Goal: Task Accomplishment & Management: Manage account settings

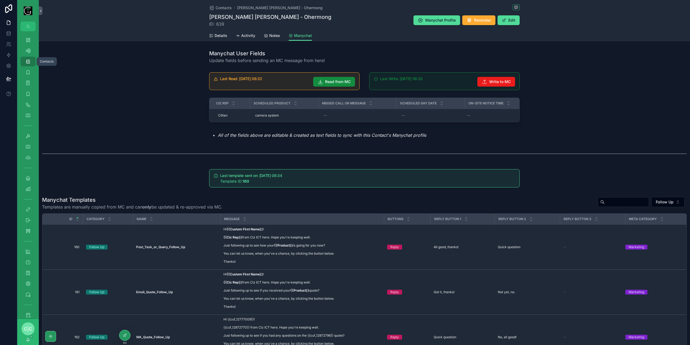
click at [31, 61] on div "Contacts 570" at bounding box center [28, 61] width 9 height 9
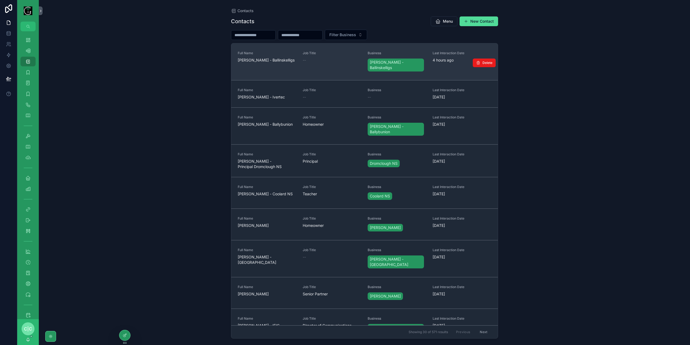
click at [279, 59] on span "Paul Keating - Ballinskelligs" at bounding box center [267, 59] width 58 height 5
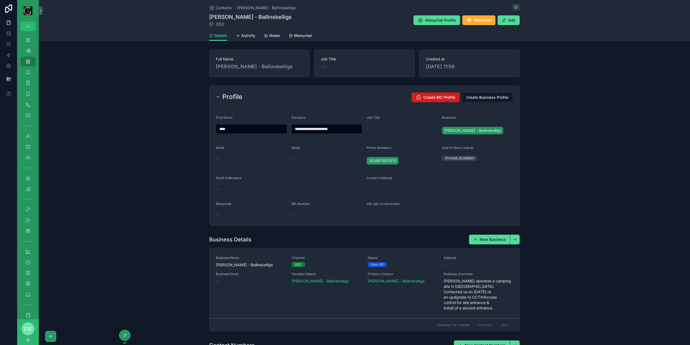
click at [433, 95] on span "Create MC Profile" at bounding box center [439, 97] width 32 height 5
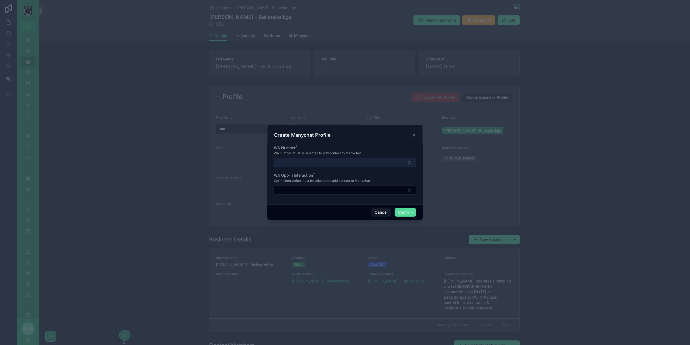
click at [359, 162] on button "Select Button" at bounding box center [345, 162] width 142 height 9
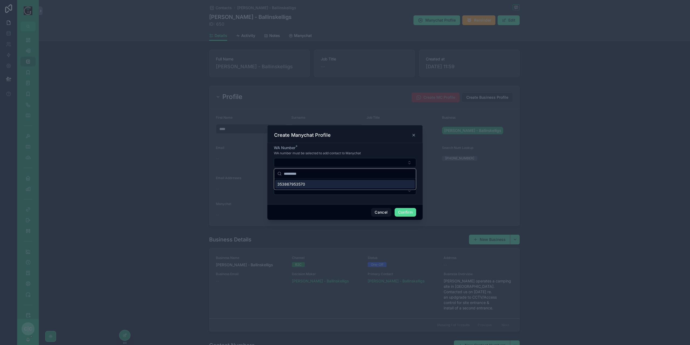
click at [299, 184] on span "353867953570" at bounding box center [291, 183] width 28 height 5
click at [318, 186] on button "Select Button" at bounding box center [345, 190] width 142 height 9
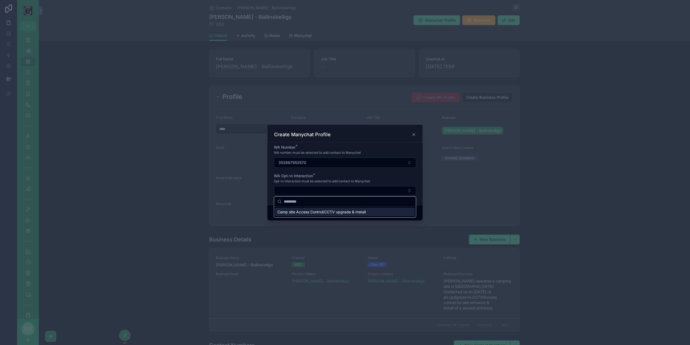
click at [302, 212] on span "Camp site Access Control/CCTV upgrade & Install" at bounding box center [321, 211] width 88 height 5
click at [407, 214] on button "Confirm" at bounding box center [406, 213] width 22 height 9
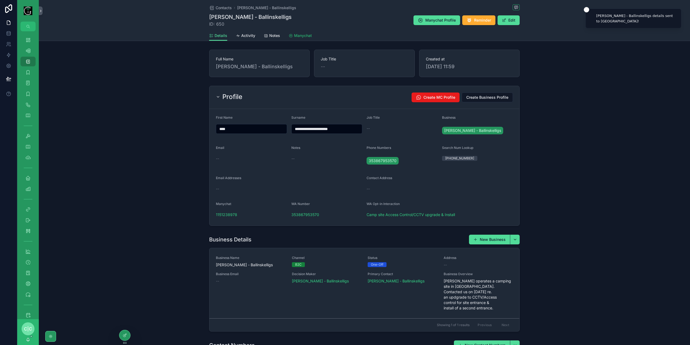
click at [304, 32] on link "Manychat" at bounding box center [300, 36] width 23 height 11
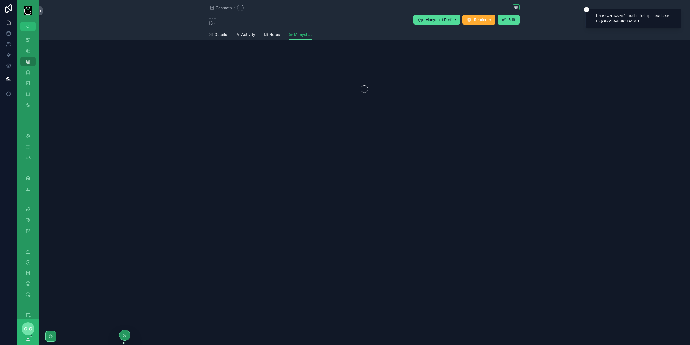
click at [299, 37] on span "Manychat" at bounding box center [303, 34] width 18 height 5
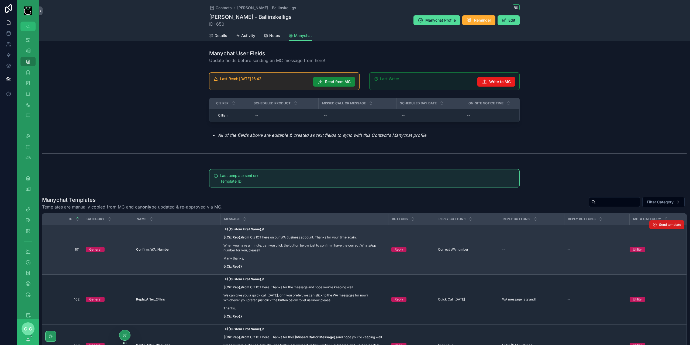
click at [664, 226] on span "Send template" at bounding box center [670, 224] width 22 height 4
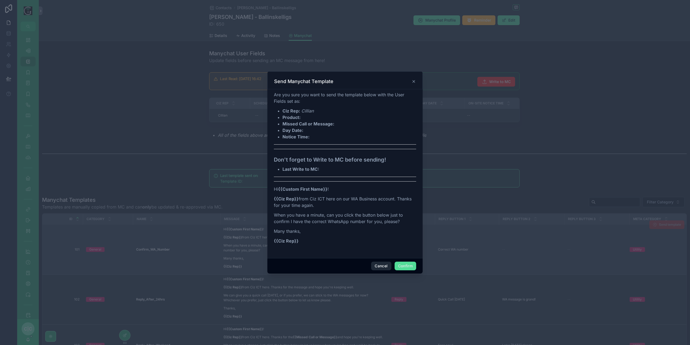
click at [378, 267] on button "Cancel" at bounding box center [381, 265] width 20 height 9
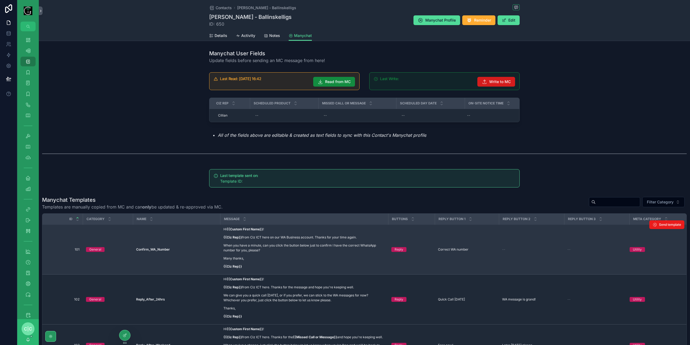
click at [506, 80] on span "Write to MC" at bounding box center [500, 81] width 22 height 5
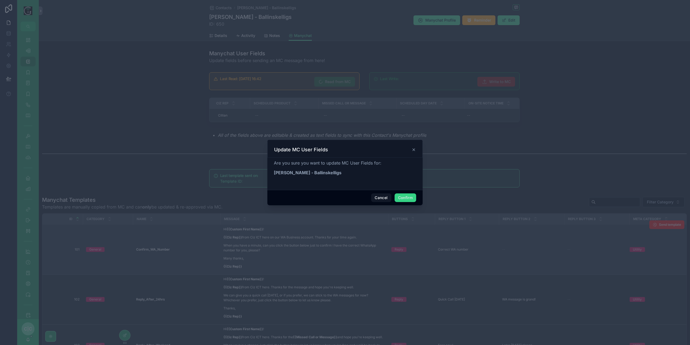
click at [411, 198] on button "Confirm" at bounding box center [406, 197] width 22 height 9
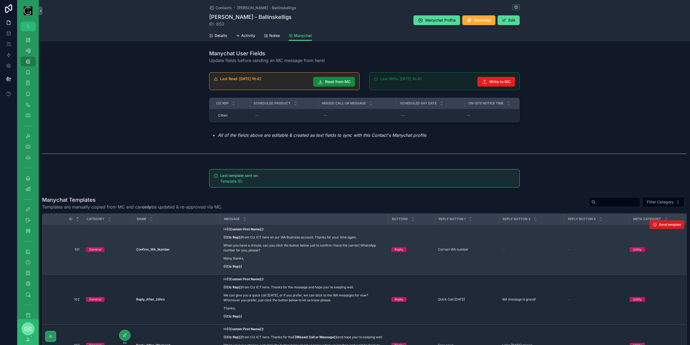
click at [659, 226] on span "Send template" at bounding box center [670, 224] width 22 height 4
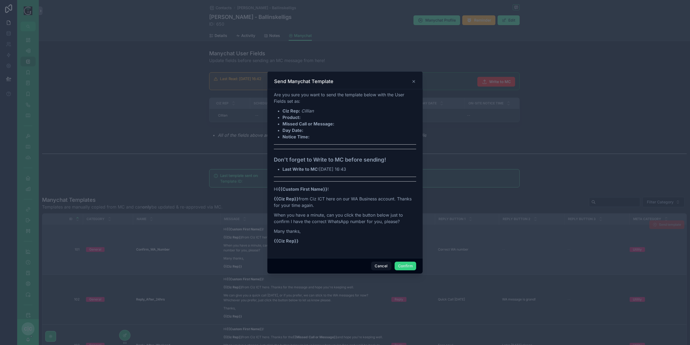
click at [407, 268] on button "Confirm" at bounding box center [406, 265] width 22 height 9
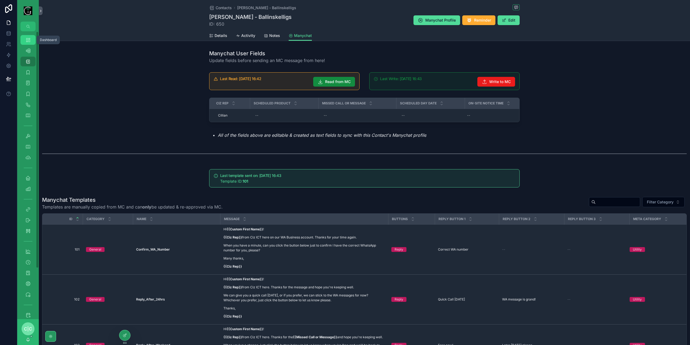
click at [29, 41] on icon "scrollable content" at bounding box center [27, 39] width 5 height 5
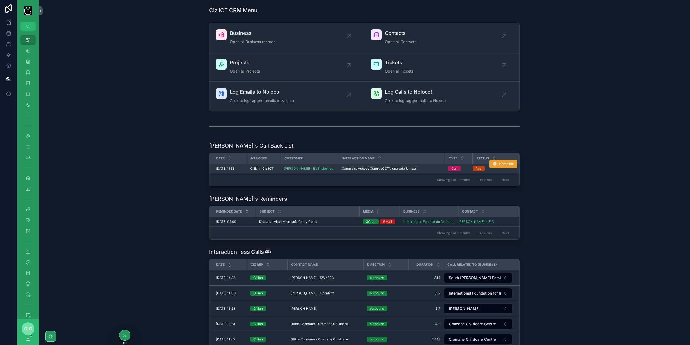
click at [508, 164] on span "Complete" at bounding box center [506, 164] width 15 height 4
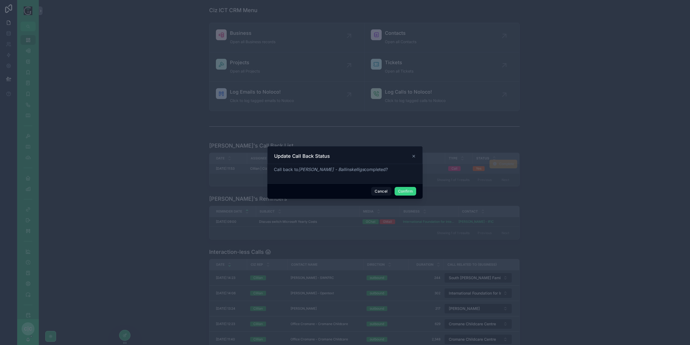
click at [407, 190] on button "Confirm" at bounding box center [406, 191] width 22 height 9
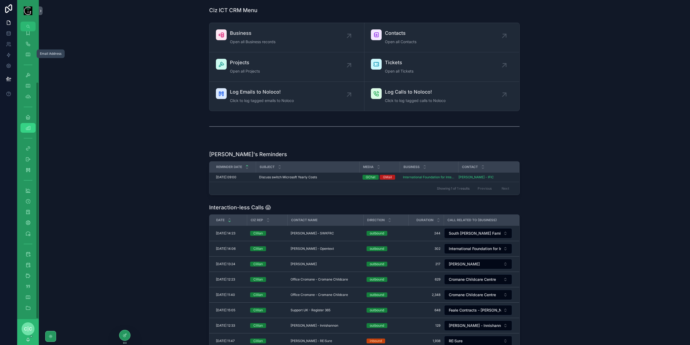
scroll to position [61, 0]
click at [28, 255] on icon "scrollable content" at bounding box center [27, 253] width 5 height 5
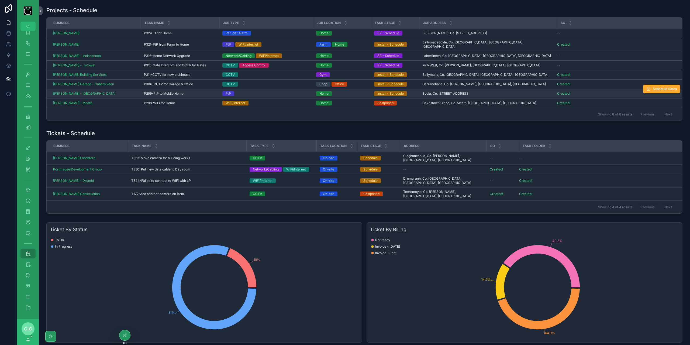
click at [164, 91] on span "P299-PtP to Mobile Home" at bounding box center [164, 93] width 40 height 4
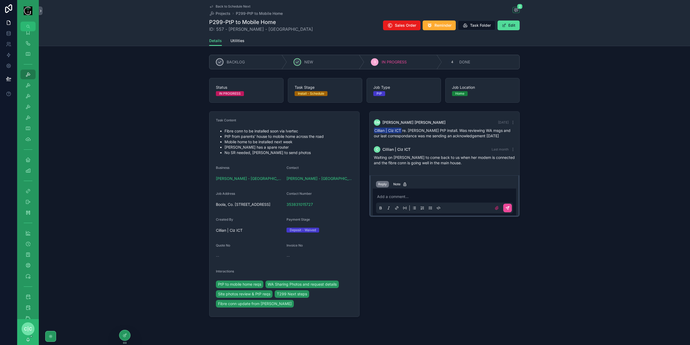
click at [216, 7] on span "Back to Schedule Next" at bounding box center [233, 6] width 35 height 4
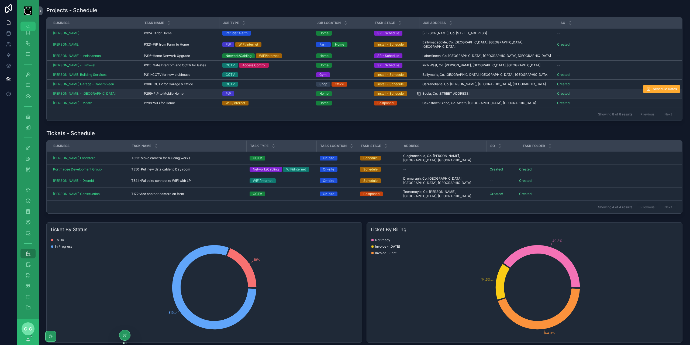
click at [419, 91] on icon "scrollable content" at bounding box center [419, 93] width 4 height 4
click at [180, 91] on span "P299-PtP to Mobile Home" at bounding box center [164, 93] width 40 height 4
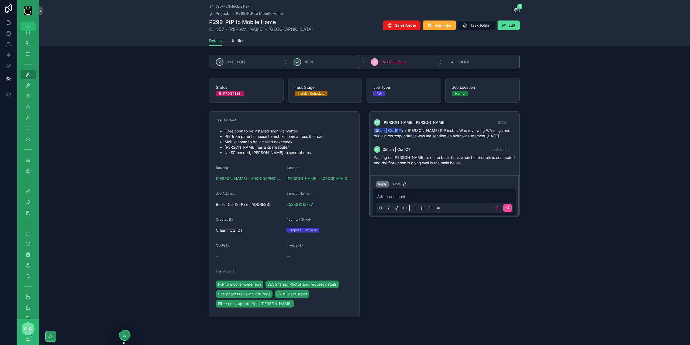
click at [212, 6] on link "Back to Schedule Next" at bounding box center [229, 6] width 41 height 4
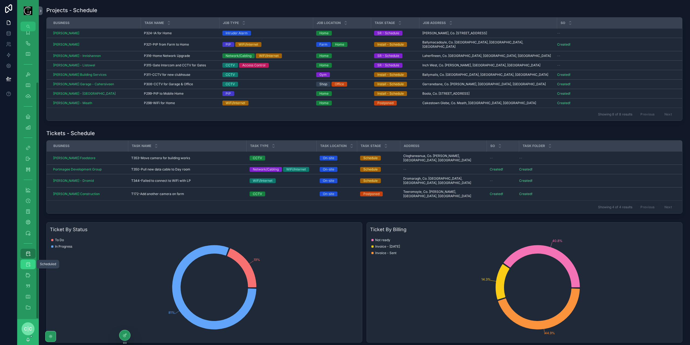
click at [30, 265] on icon "scrollable content" at bounding box center [27, 263] width 5 height 5
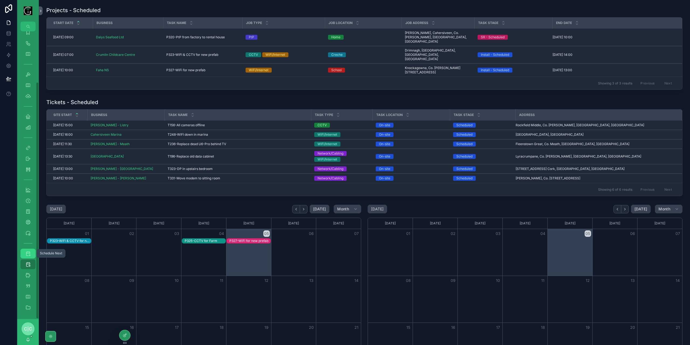
click at [27, 251] on icon "scrollable content" at bounding box center [27, 253] width 5 height 5
